Goal: Information Seeking & Learning: Learn about a topic

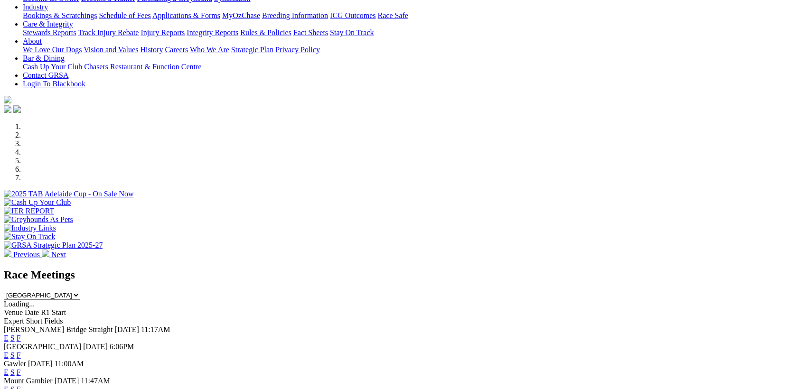
scroll to position [226, 0]
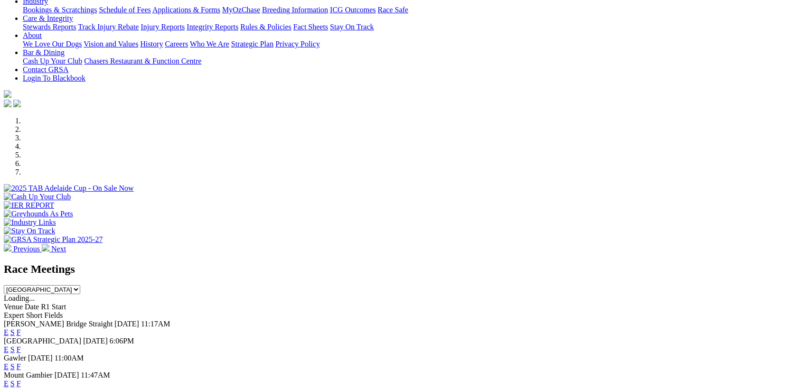
click at [9, 329] on link "E" at bounding box center [6, 333] width 5 height 8
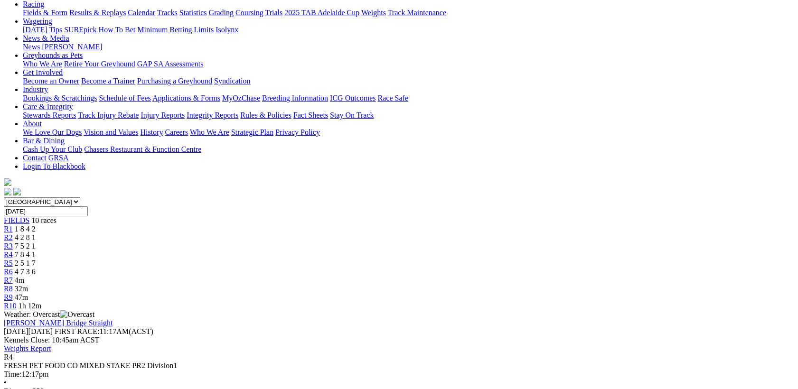
scroll to position [152, 0]
